Goal: Transaction & Acquisition: Purchase product/service

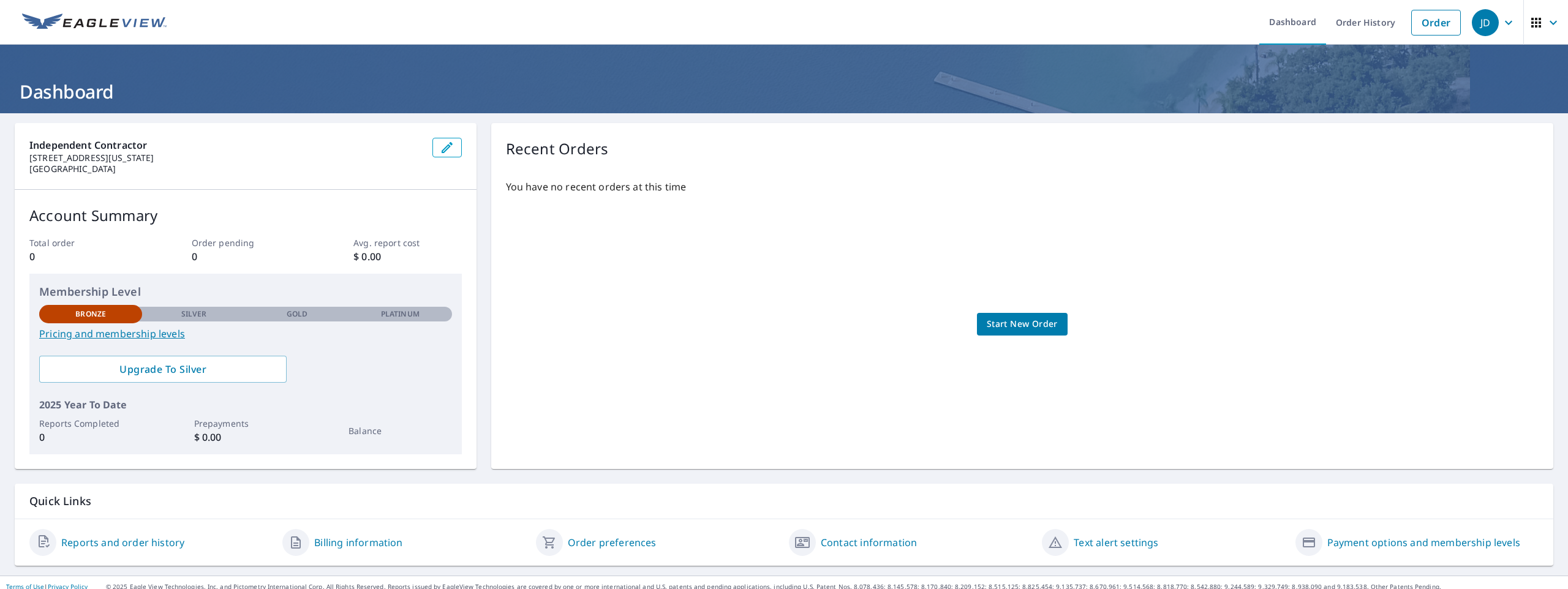
scroll to position [9, 0]
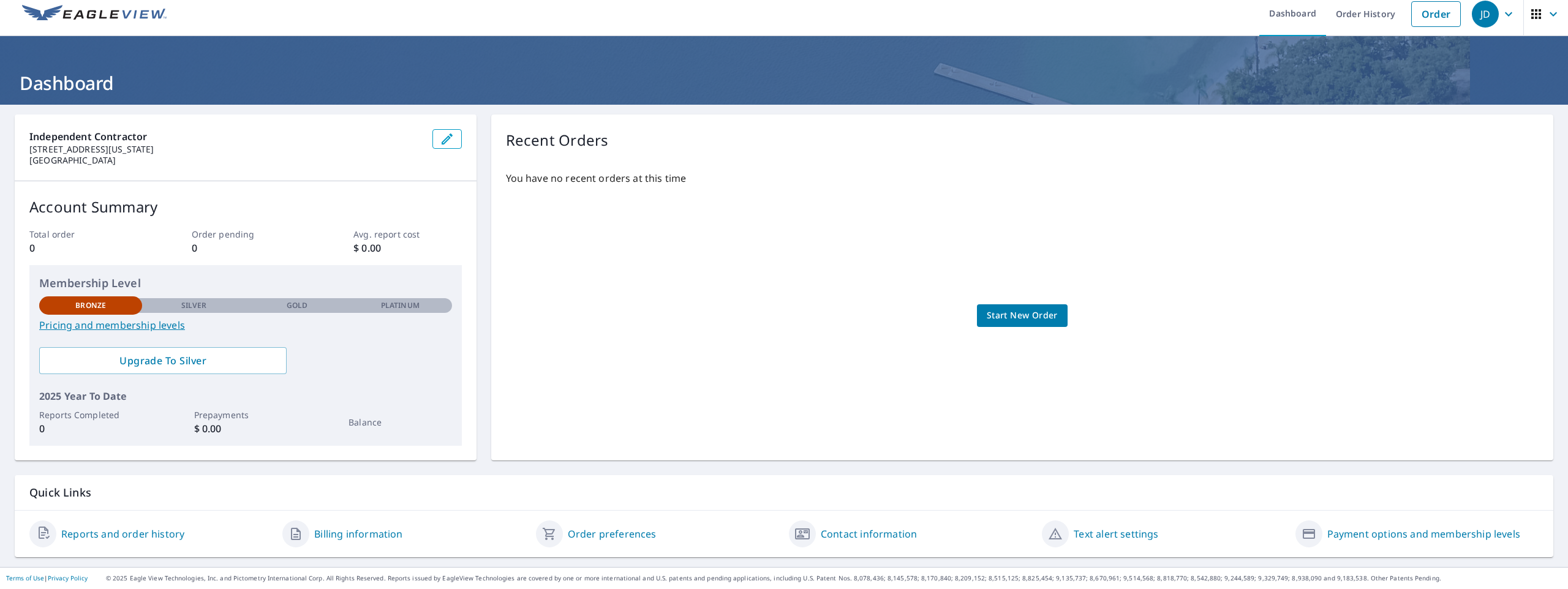
click at [173, 328] on link "Pricing and membership levels" at bounding box center [245, 325] width 413 height 14
click at [113, 534] on link "Reports and order history" at bounding box center [123, 533] width 123 height 14
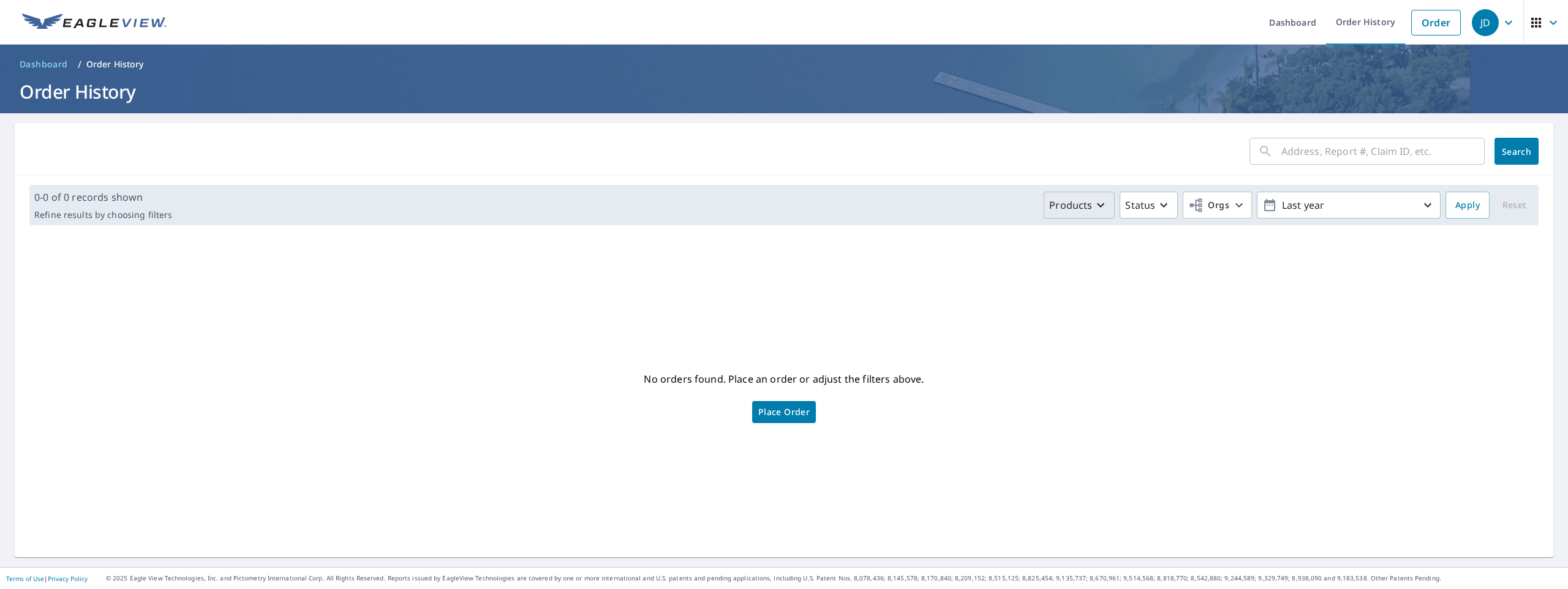
click at [1086, 207] on p "Products" at bounding box center [1071, 205] width 43 height 14
click at [827, 333] on div "No orders found. Place an order or adjust the filters above. Place Order" at bounding box center [784, 396] width 1519 height 302
click at [785, 409] on span "Place Order" at bounding box center [784, 412] width 51 height 6
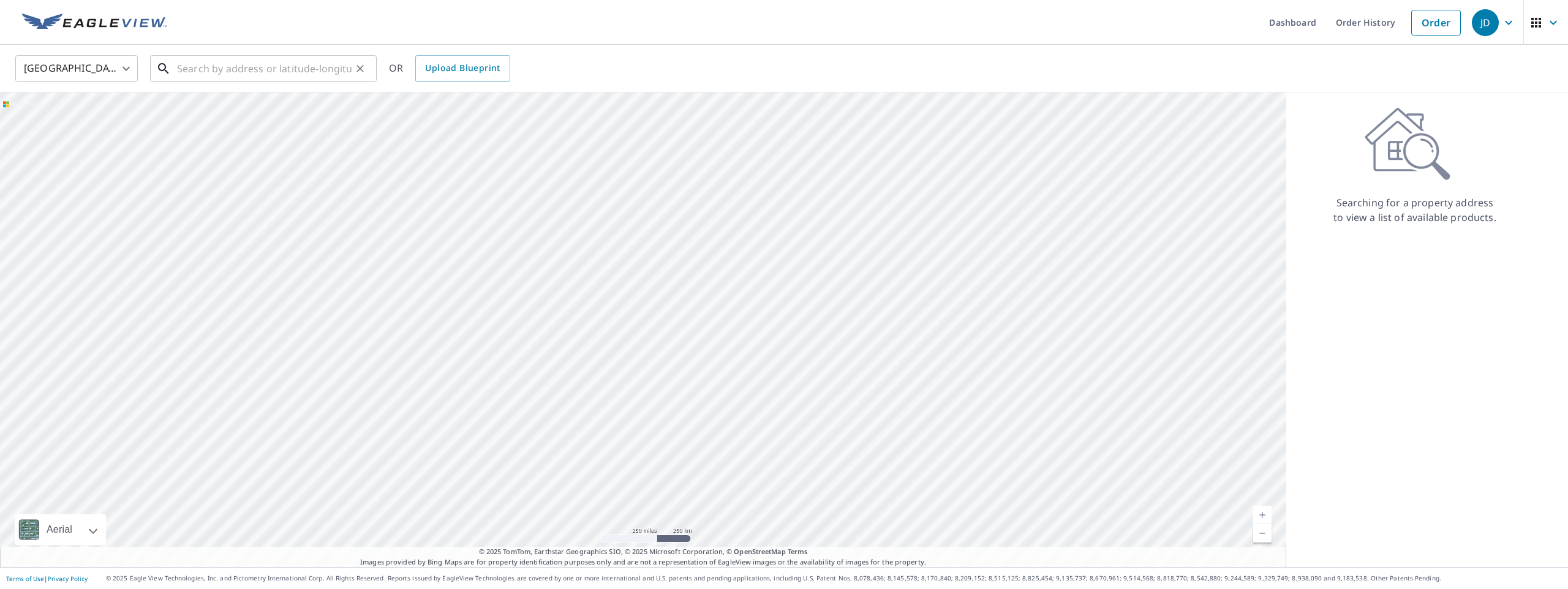
click at [231, 66] on input "text" at bounding box center [264, 68] width 175 height 34
paste input "[STREET_ADDRESS]"
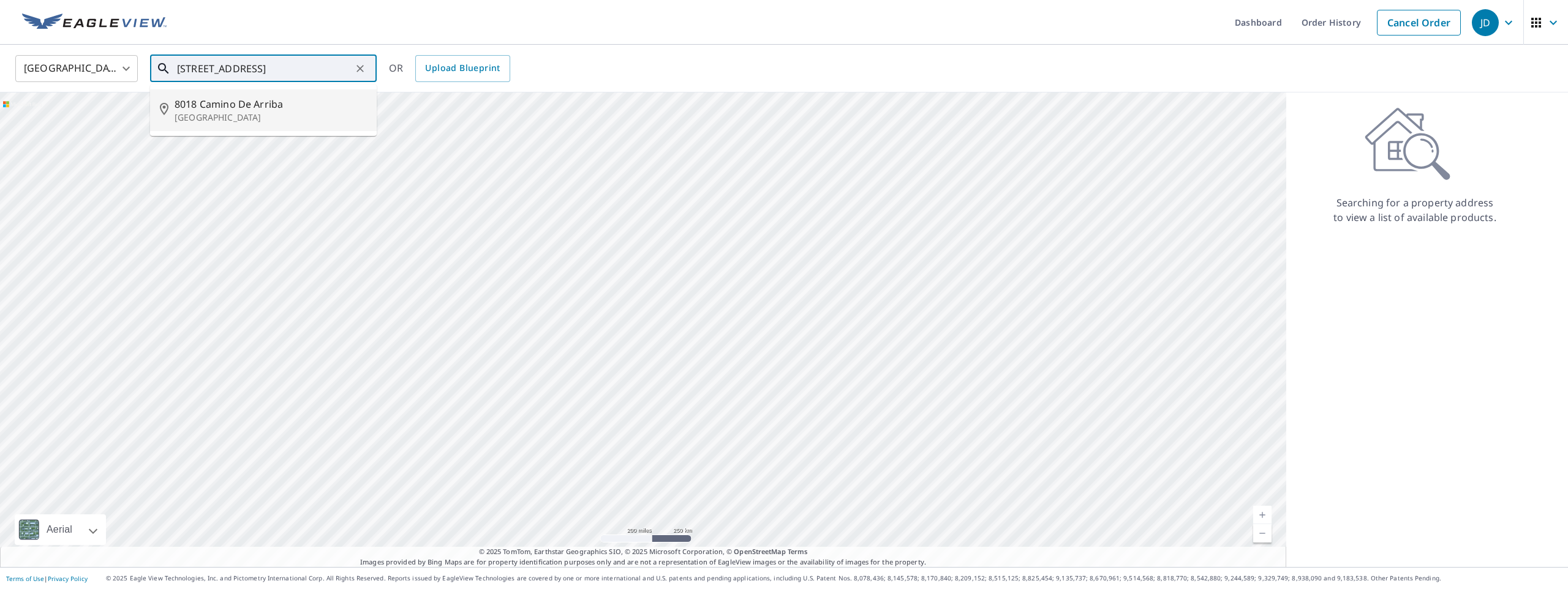
click at [239, 104] on span "8018 Camino De Arriba" at bounding box center [271, 104] width 192 height 14
type input "[STREET_ADDRESS]"
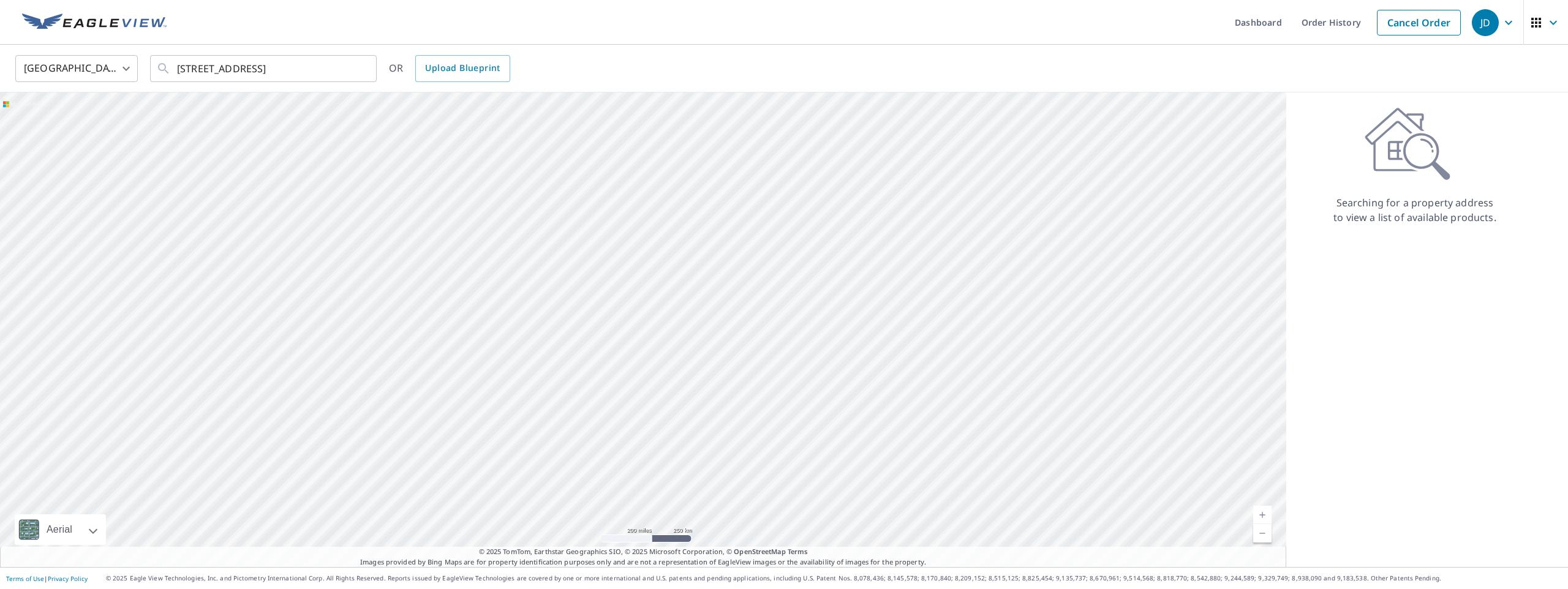
scroll to position [0, 0]
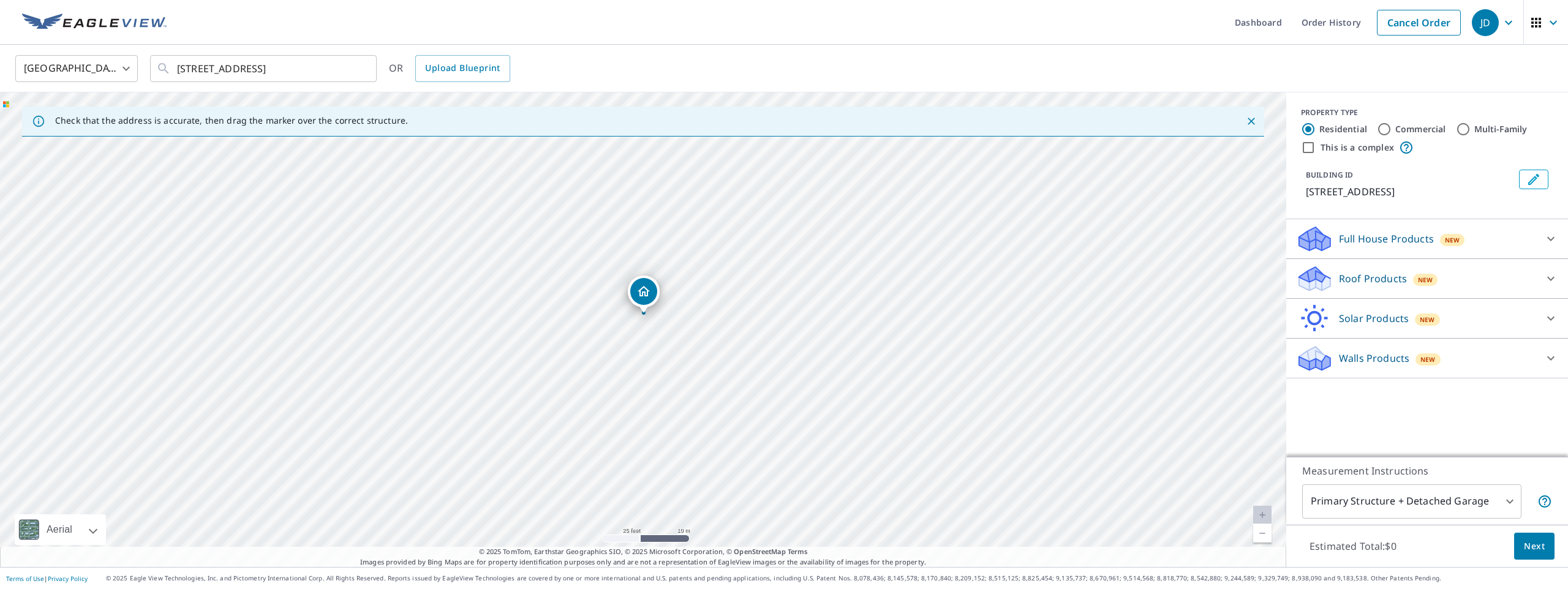
drag, startPoint x: 661, startPoint y: 320, endPoint x: 698, endPoint y: 351, distance: 48.3
click at [698, 351] on div "[STREET_ADDRESS]" at bounding box center [643, 330] width 1286 height 474
click at [645, 295] on icon "Dropped pin, building 1, Residential property, 8018 Camino De Arriba Rancho San…" at bounding box center [644, 291] width 13 height 11
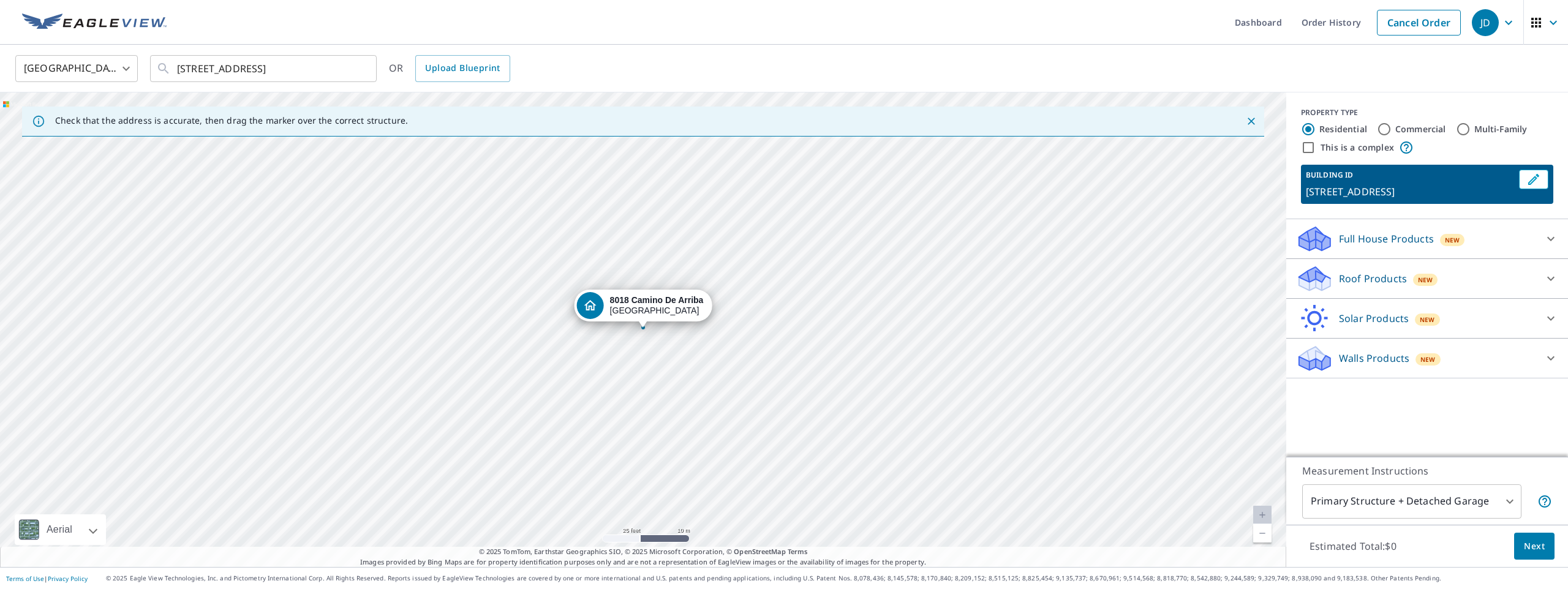
click at [728, 370] on div "[STREET_ADDRESS]" at bounding box center [643, 330] width 1286 height 474
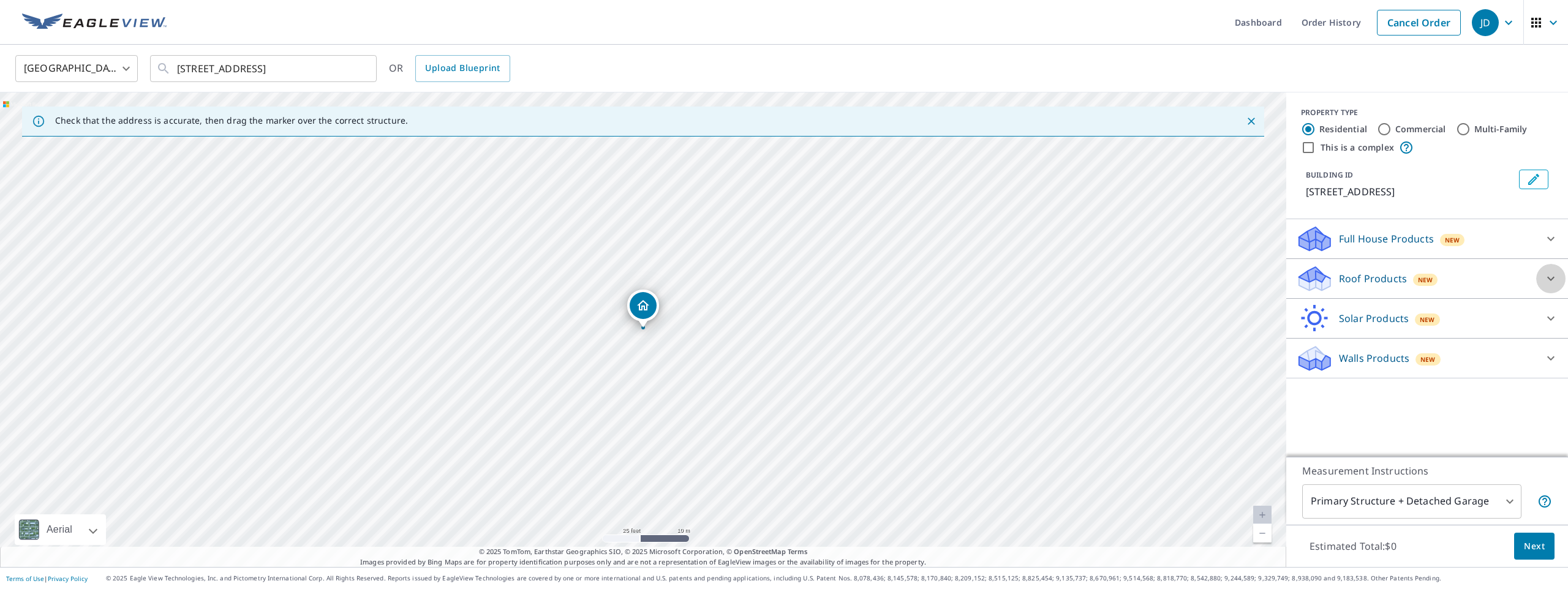
click at [1540, 291] on div at bounding box center [1550, 279] width 29 height 29
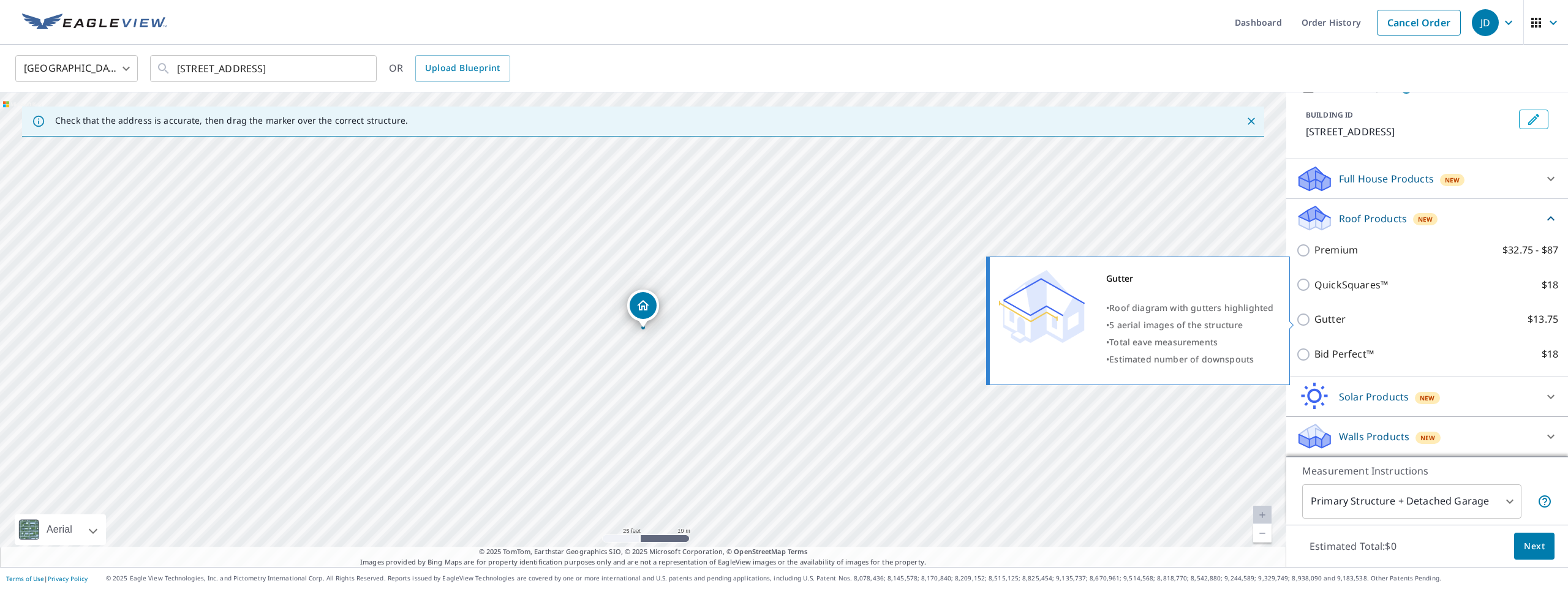
scroll to position [74, 0]
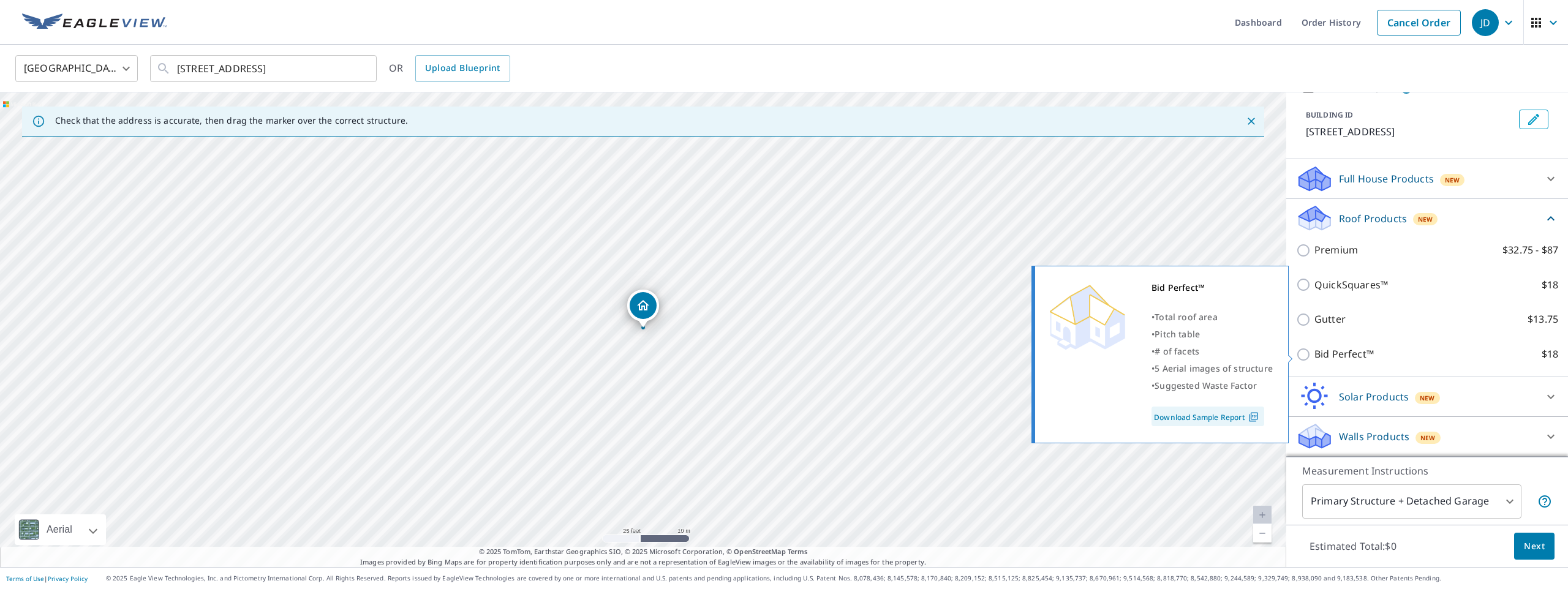
click at [1240, 415] on link "Download Sample Report" at bounding box center [1208, 416] width 113 height 19
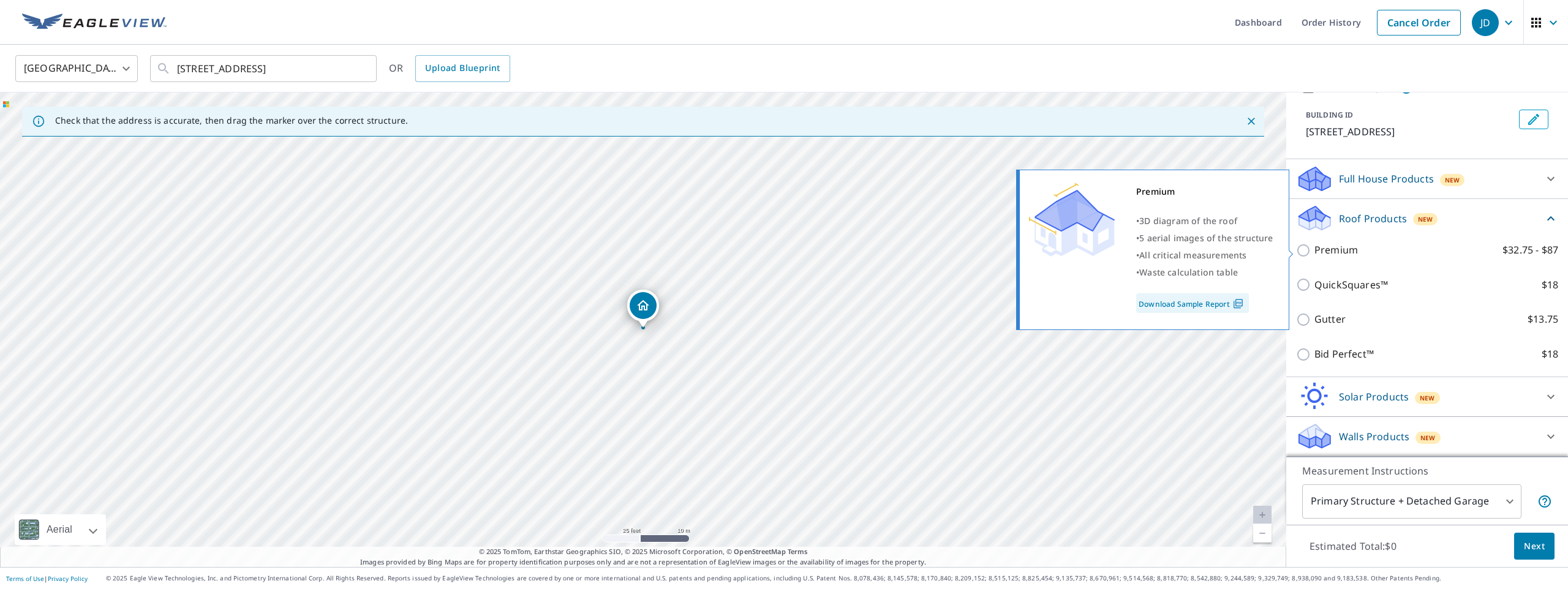
click at [1206, 304] on link "Download Sample Report" at bounding box center [1193, 303] width 113 height 19
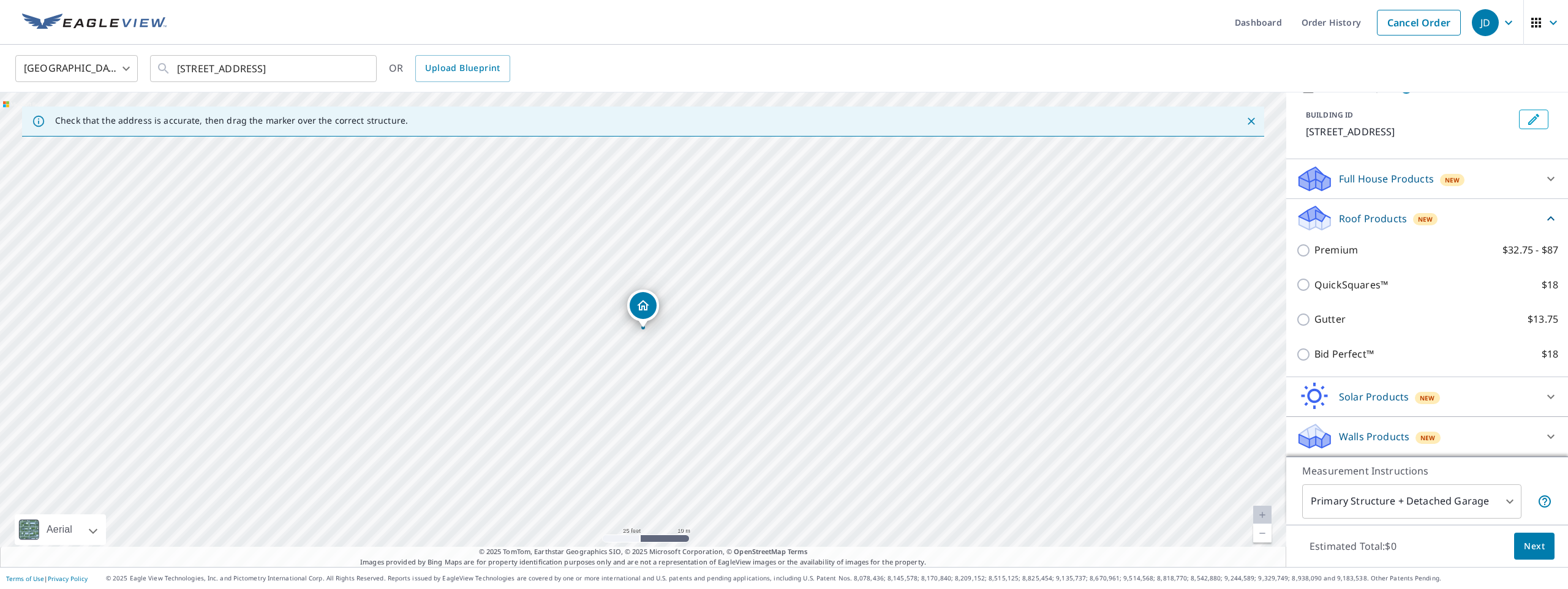
click at [1560, 174] on div at bounding box center [1550, 178] width 29 height 29
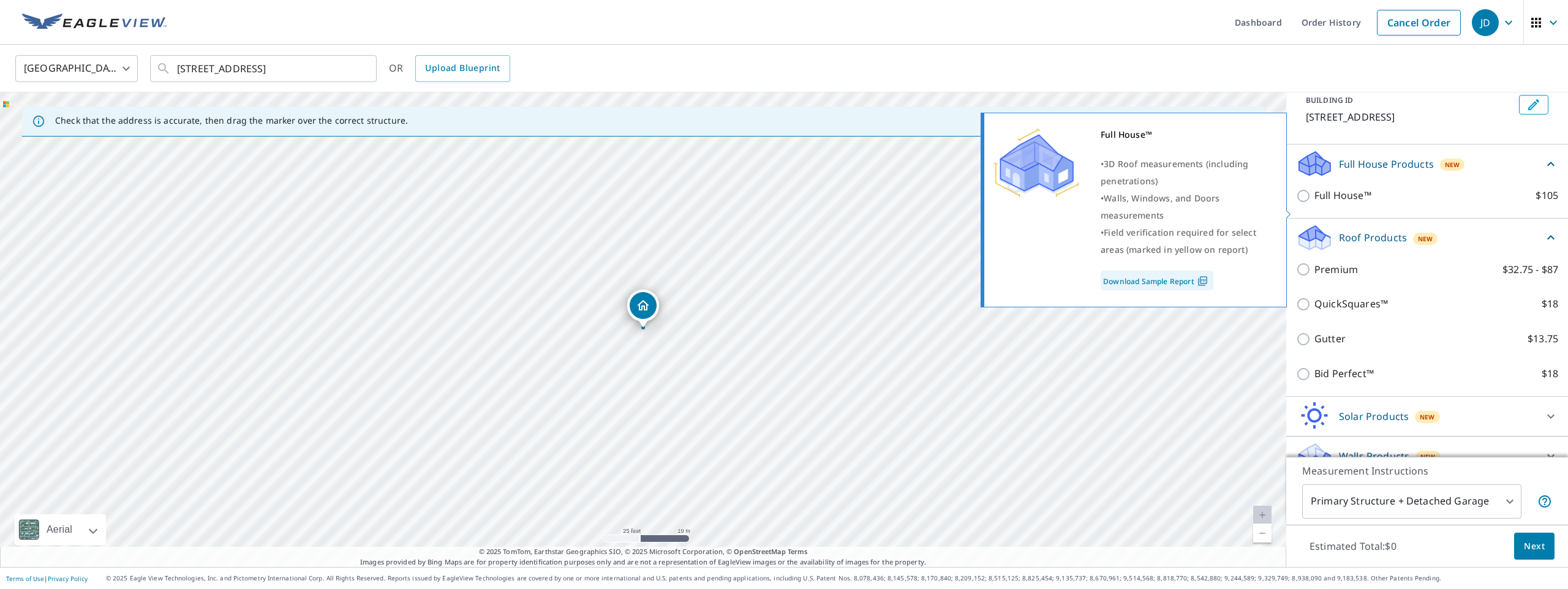
click at [1188, 283] on link "Download Sample Report" at bounding box center [1157, 280] width 113 height 19
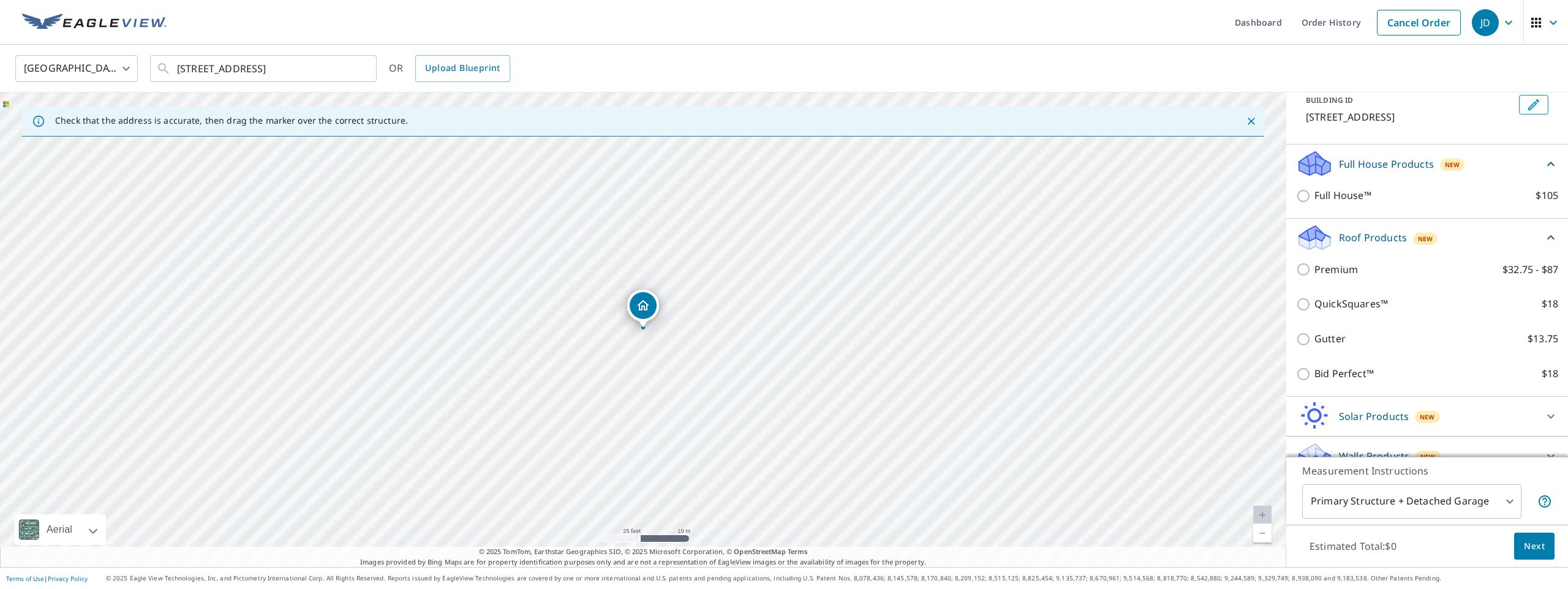
click at [1497, 68] on div "United States US ​ 8018 Camino De Arriba Rancho Santa Fe, CA 92067 ​ OR Upload …" at bounding box center [780, 68] width 1547 height 29
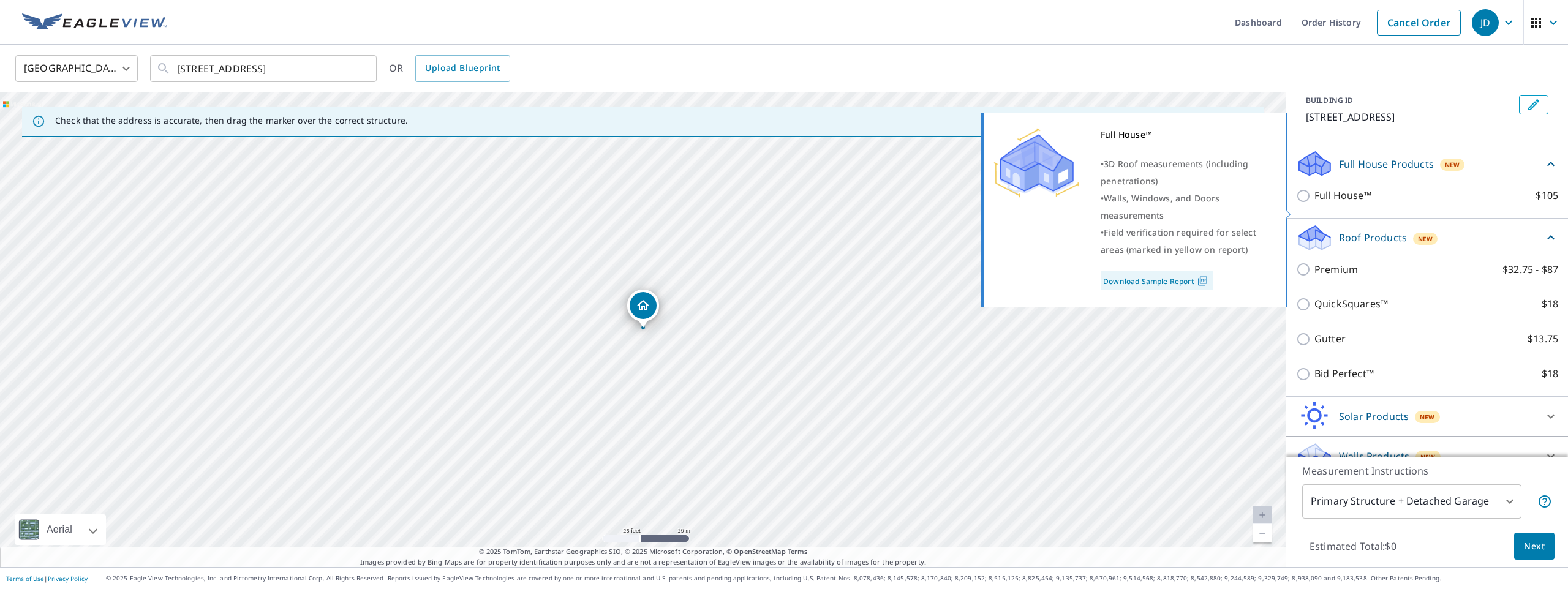
click at [1199, 280] on img at bounding box center [1203, 281] width 16 height 11
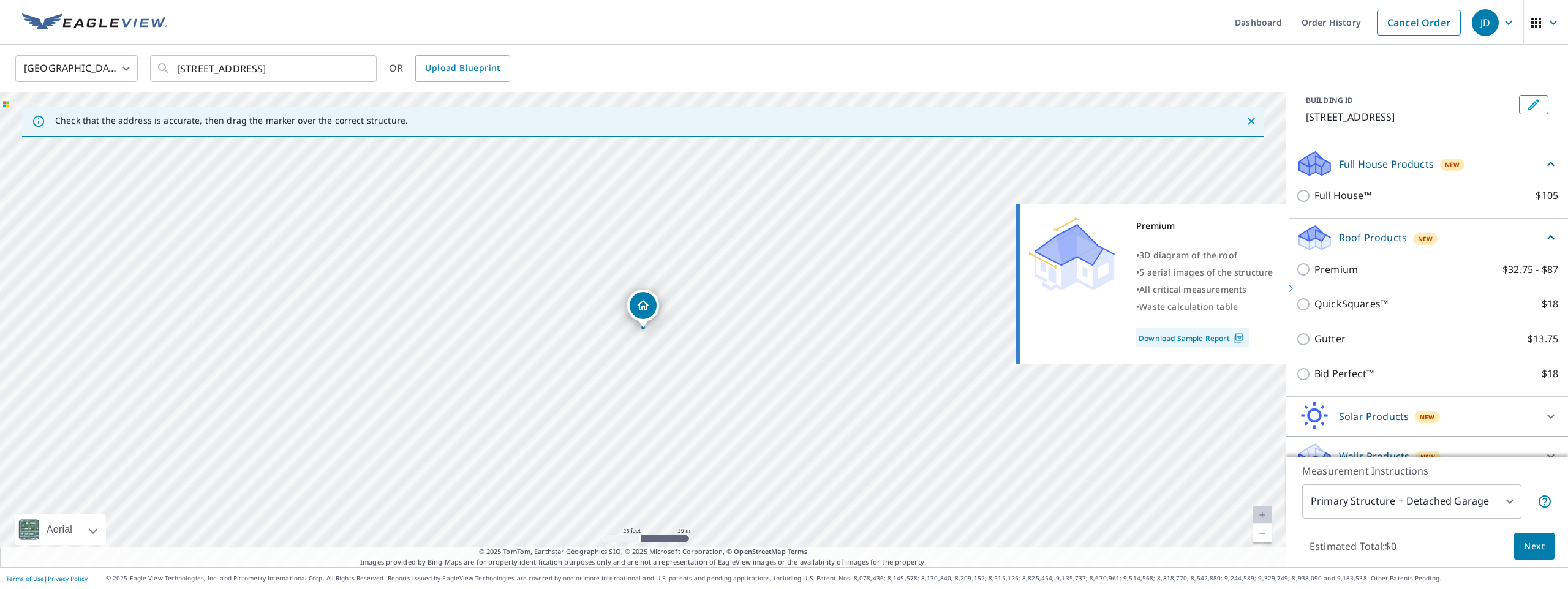
scroll to position [109, 0]
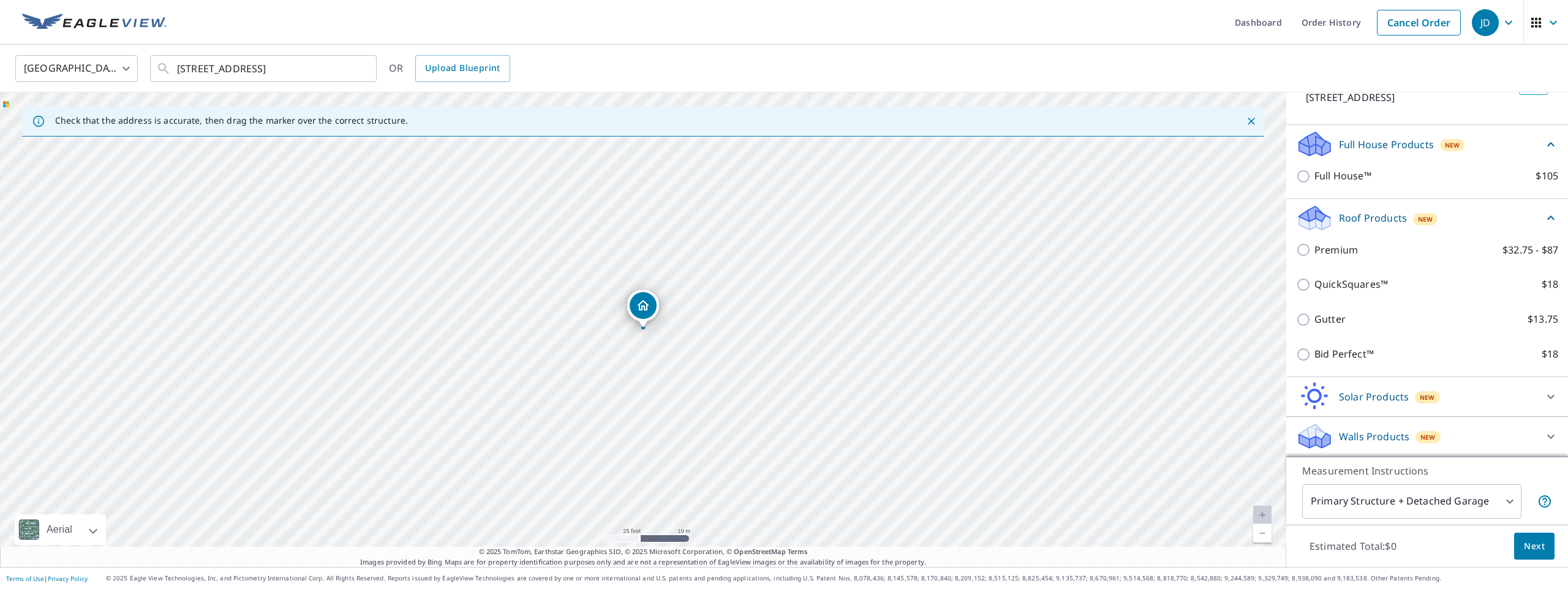
click at [1545, 433] on icon at bounding box center [1550, 436] width 14 height 14
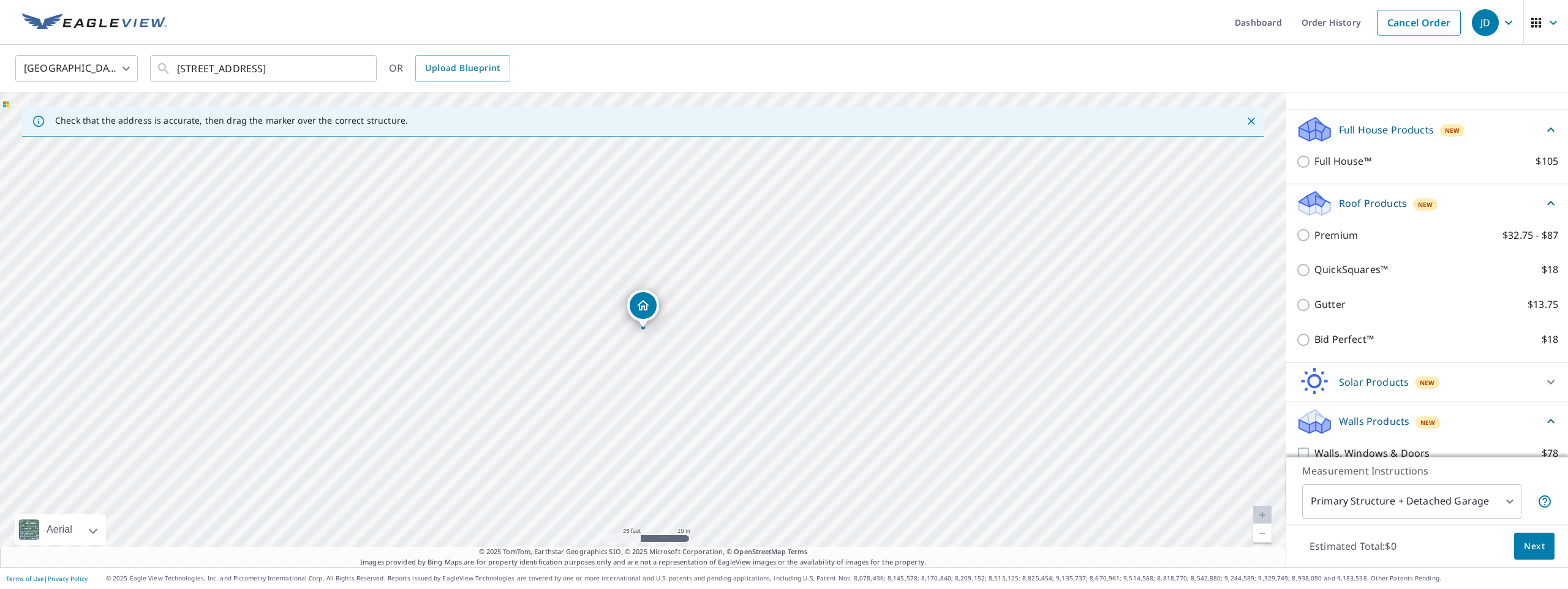
scroll to position [178, 0]
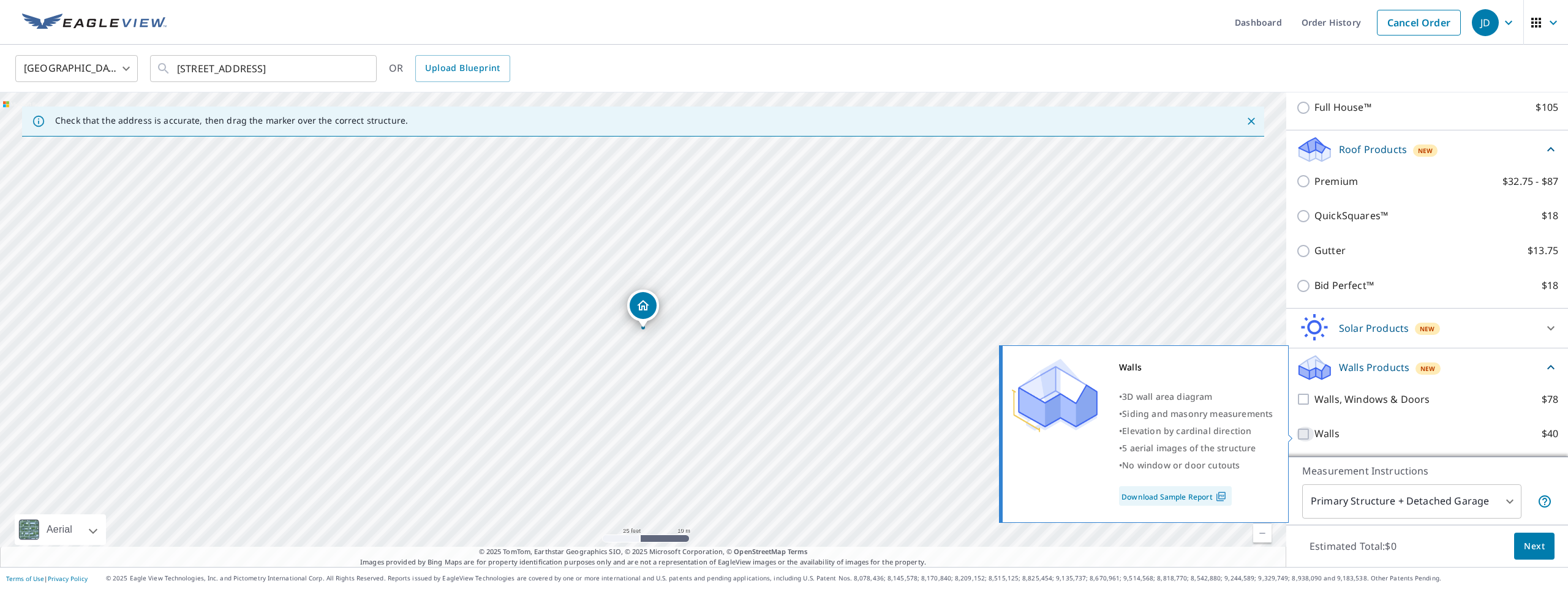
click at [1304, 436] on input "Walls $40" at bounding box center [1305, 434] width 18 height 14
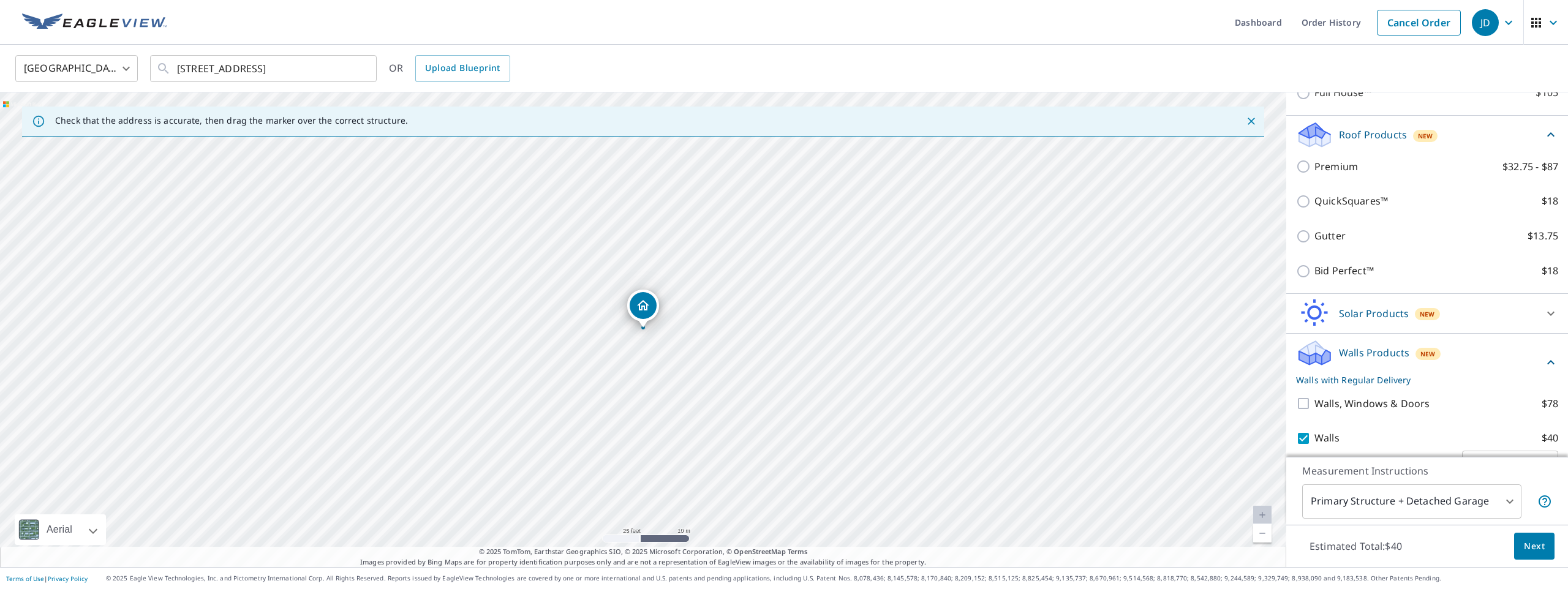
scroll to position [223, 0]
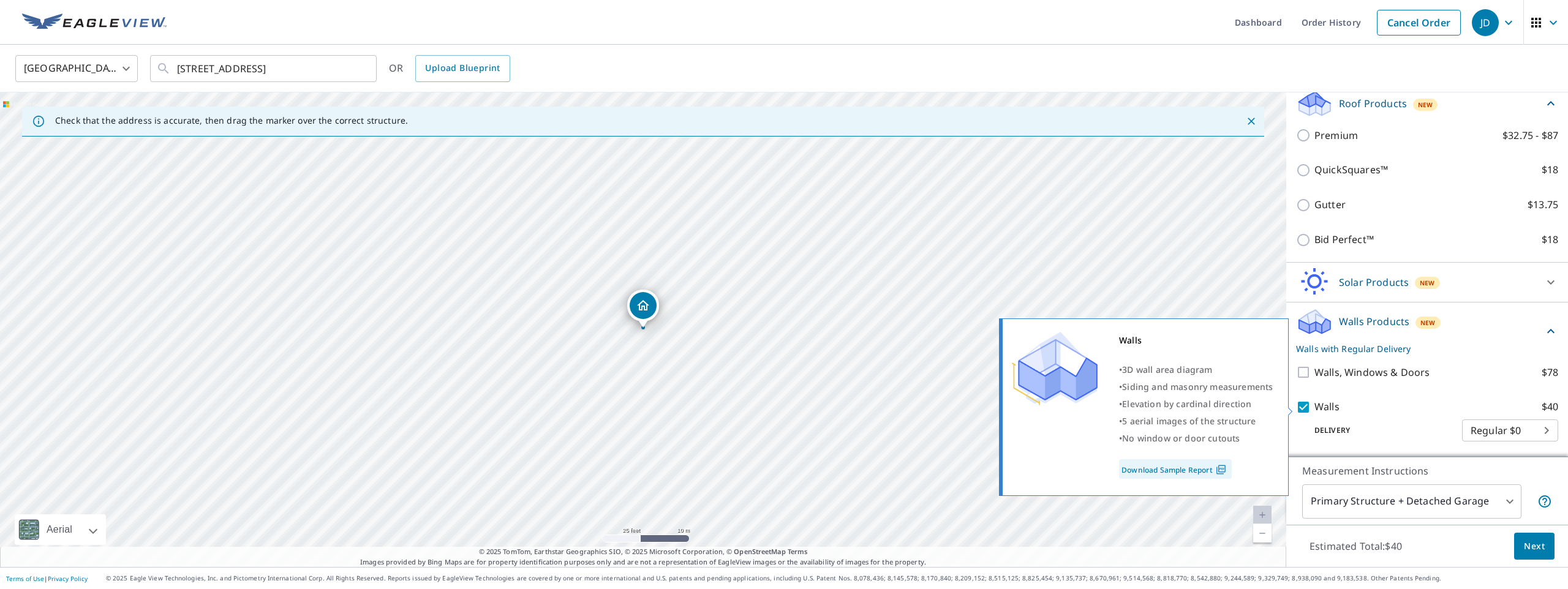
click at [1304, 407] on input "Walls $40" at bounding box center [1305, 407] width 18 height 14
checkbox input "false"
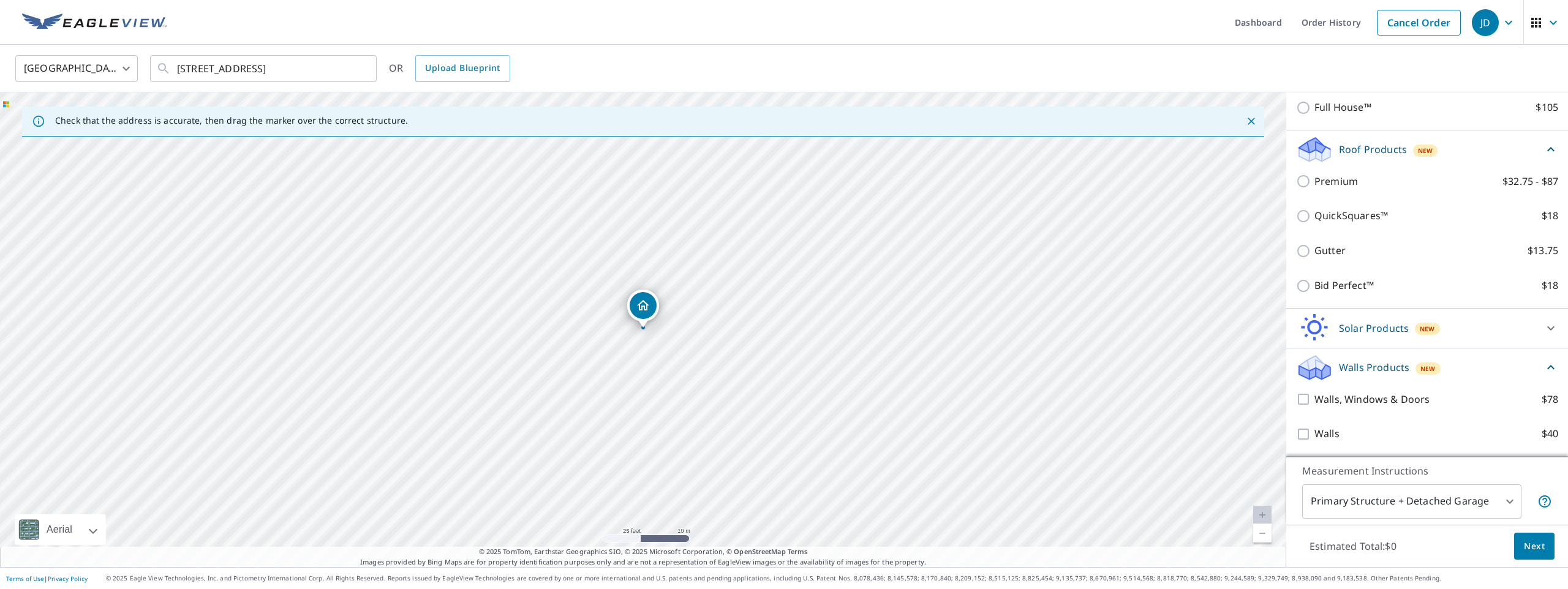
scroll to position [178, 0]
click at [1211, 497] on div "Walls • 3D wall area diagram • Siding and masonry measurements • Elevation by c…" at bounding box center [1149, 434] width 297 height 185
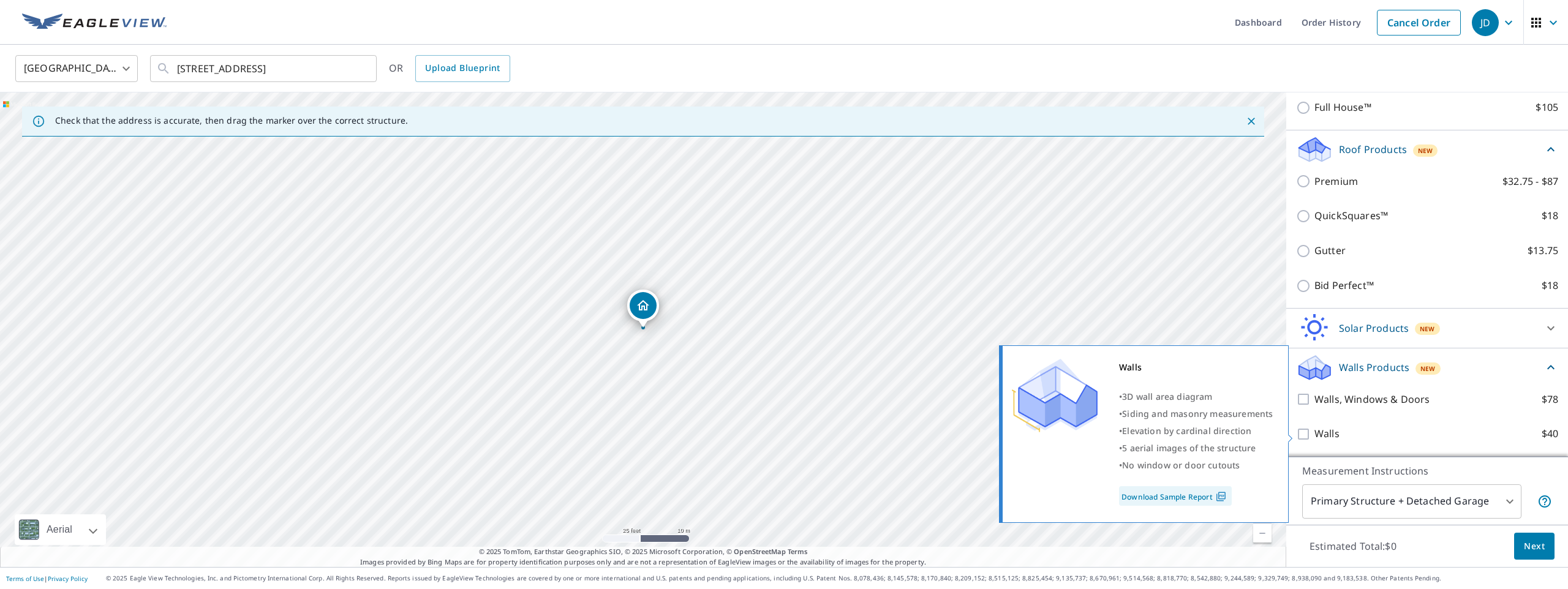
click at [1215, 498] on img at bounding box center [1221, 497] width 16 height 11
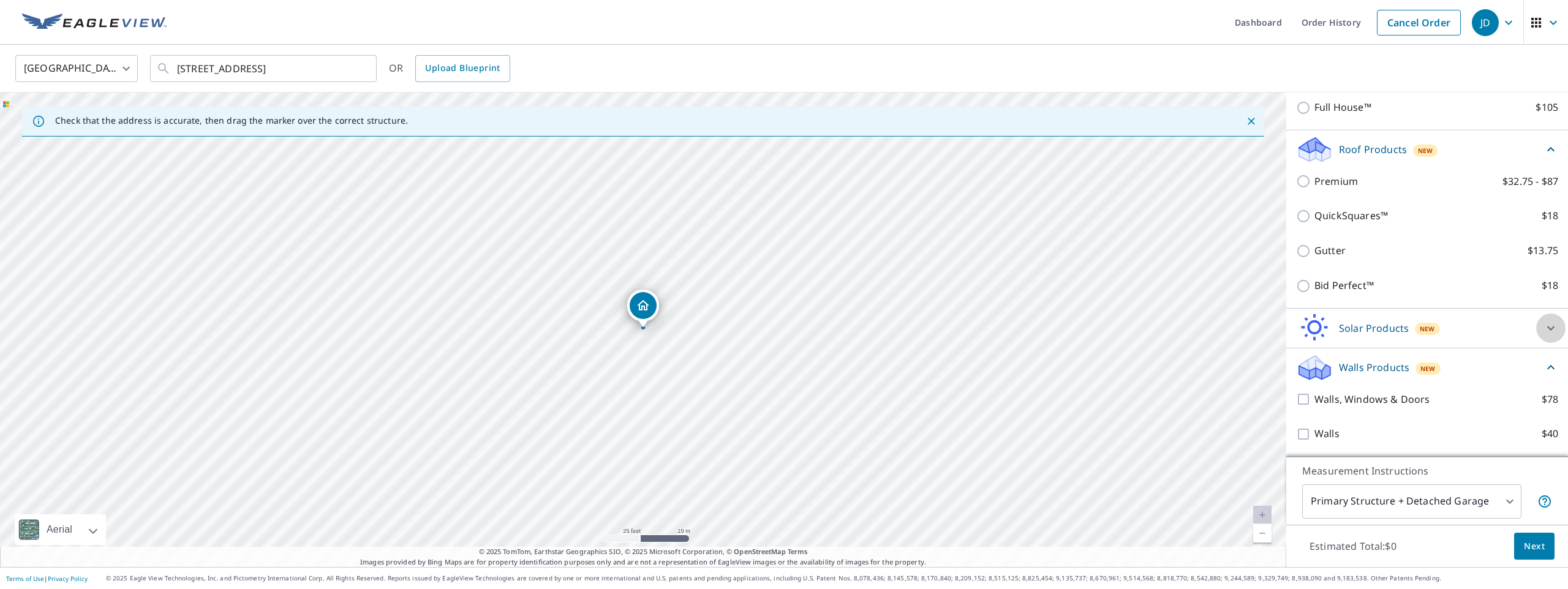
click at [1551, 323] on icon at bounding box center [1550, 328] width 14 height 14
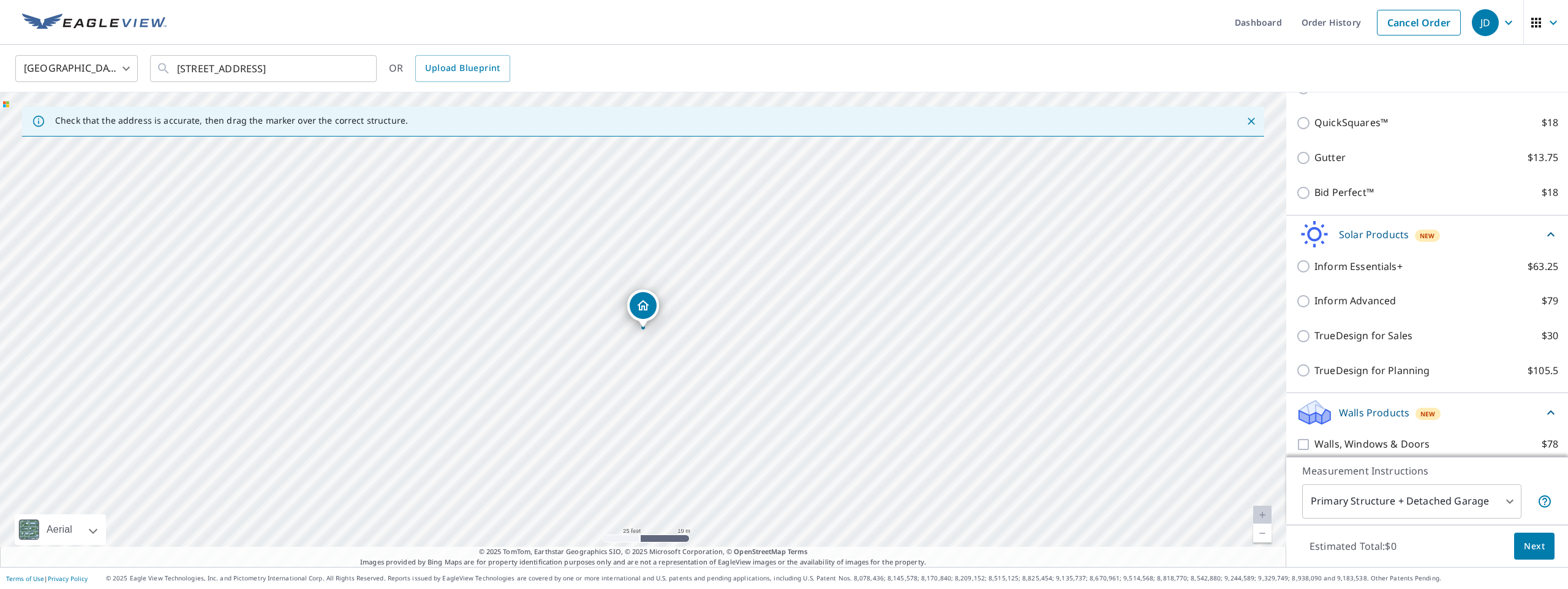
scroll to position [316, 0]
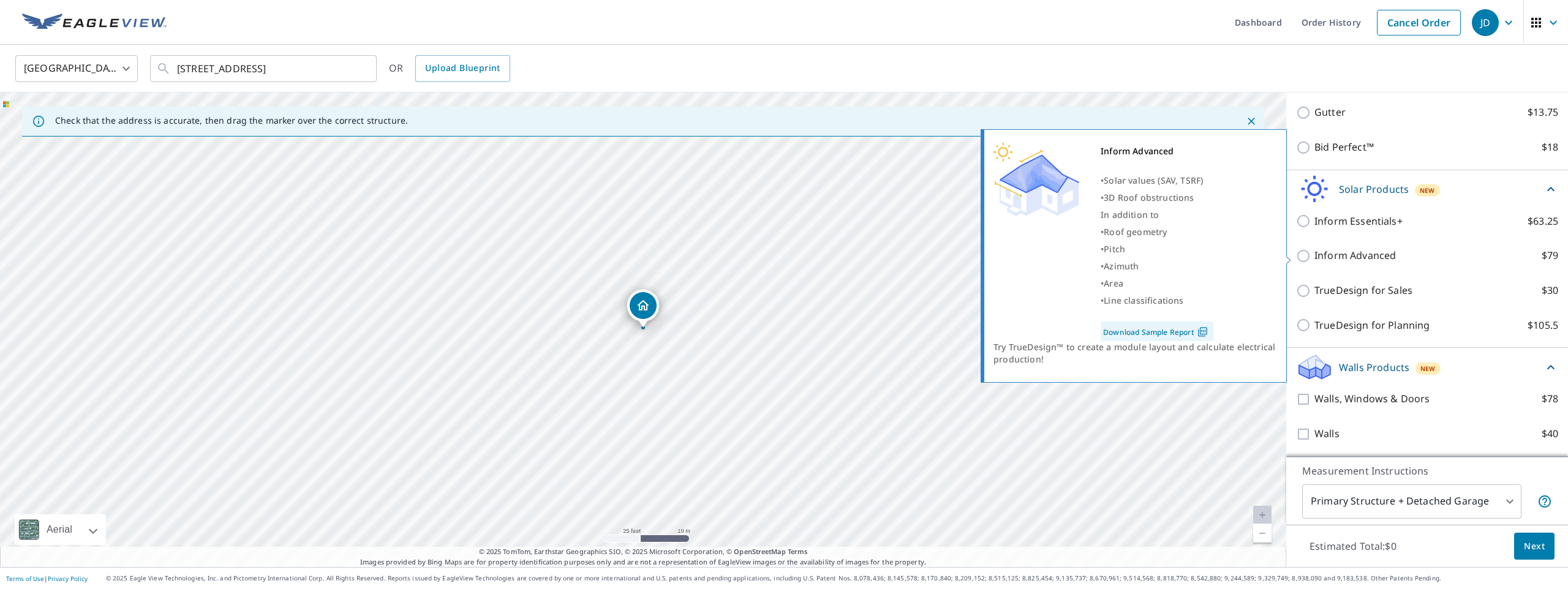
click at [1196, 333] on img at bounding box center [1203, 332] width 16 height 11
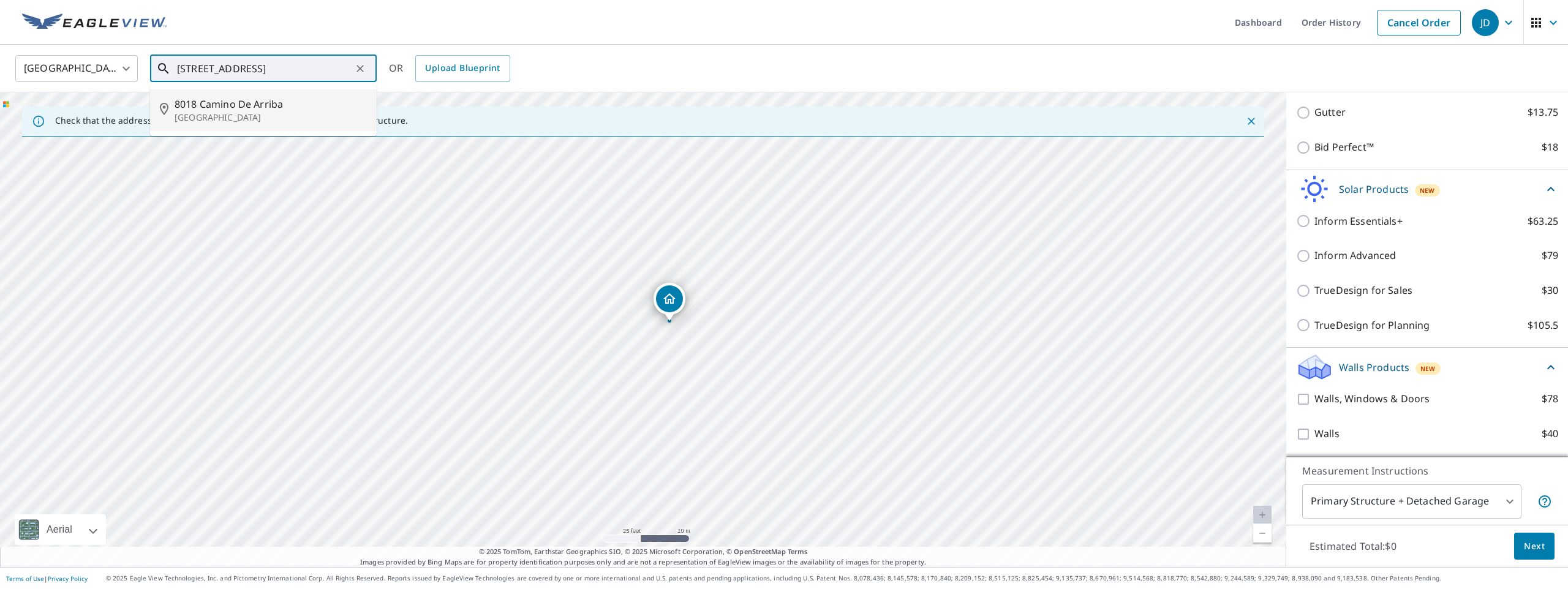
click at [257, 70] on input "8018 Camino De Arriba Rancho Santa Fe, CA 92067" at bounding box center [264, 68] width 175 height 34
